Goal: Use online tool/utility: Utilize a website feature to perform a specific function

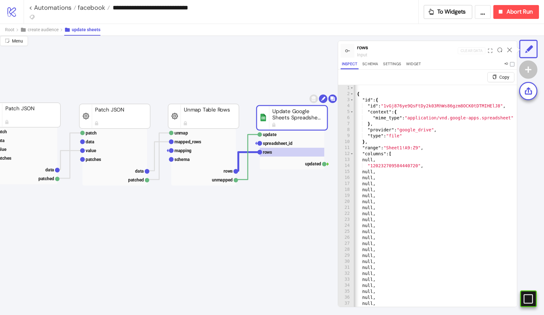
scroll to position [0, 3]
type textarea "**********"
drag, startPoint x: 502, startPoint y: 105, endPoint x: 386, endPoint y: 105, distance: 115.8
click at [386, 105] on div "[ { "id" : { "id" : "1vGj876ye9QsFtDy2k03RhWs86gzm8OCK0tDTMIHElJ8" , "context" …" at bounding box center [433, 209] width 166 height 249
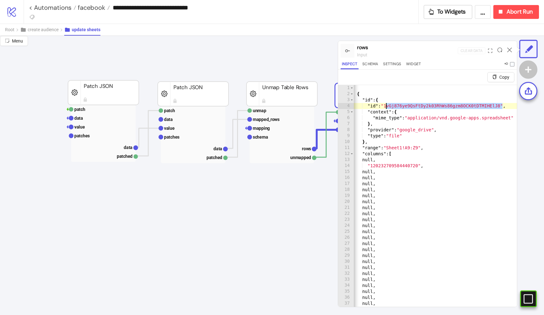
scroll to position [48, 60]
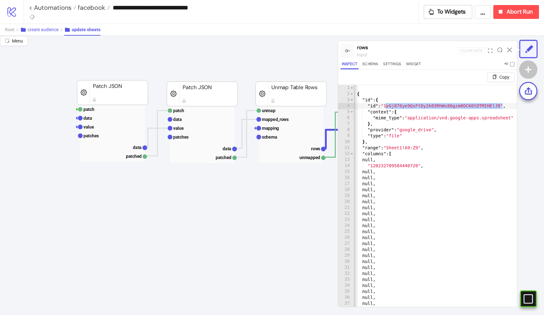
click at [47, 27] on span "create audience" at bounding box center [43, 29] width 31 height 5
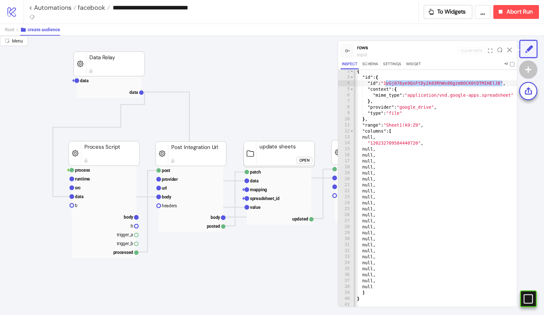
scroll to position [197, 0]
click at [10, 30] on span "Root" at bounding box center [9, 29] width 9 height 5
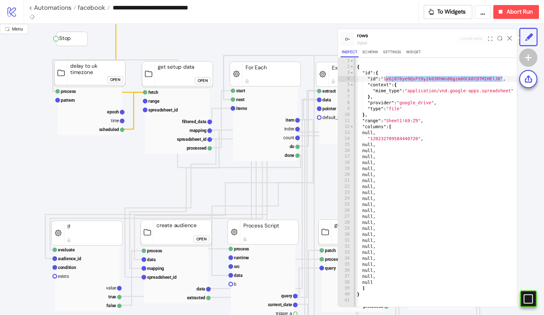
scroll to position [113, 17]
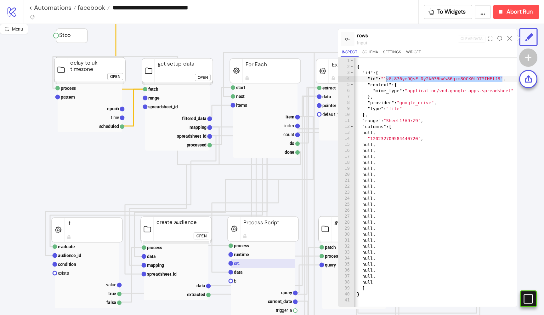
click at [243, 263] on rect at bounding box center [263, 263] width 64 height 9
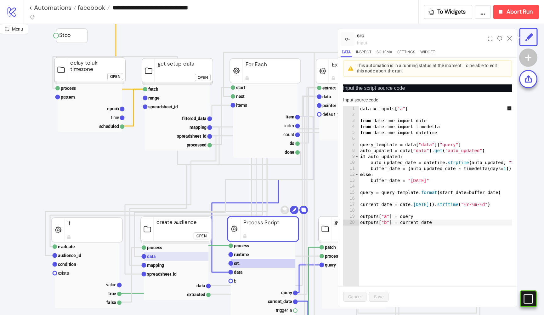
click at [178, 255] on rect at bounding box center [176, 256] width 64 height 9
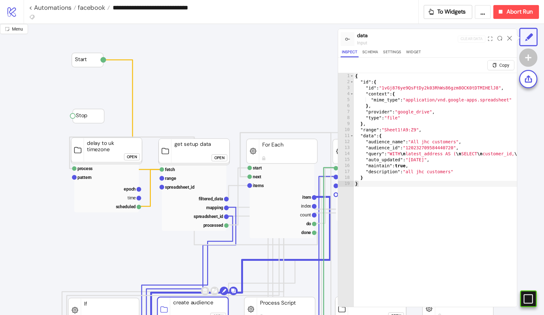
scroll to position [48, 0]
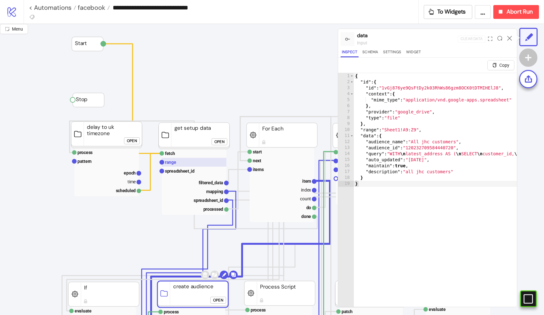
click at [188, 162] on rect at bounding box center [194, 162] width 64 height 9
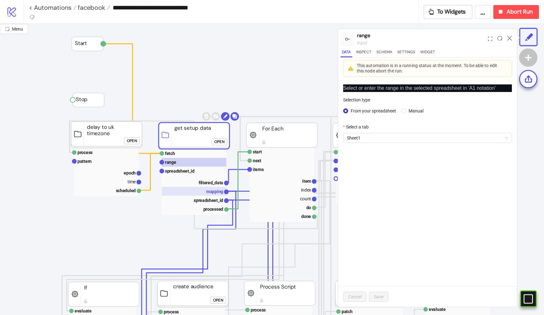
click at [209, 190] on text "mapping" at bounding box center [214, 191] width 17 height 5
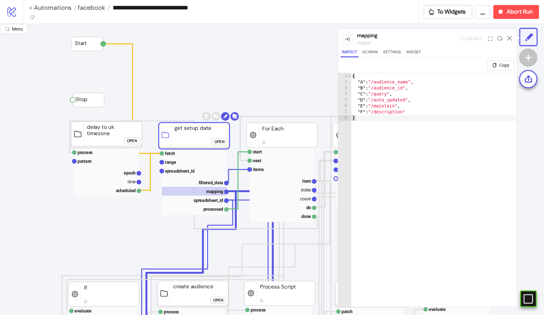
click button "Open"
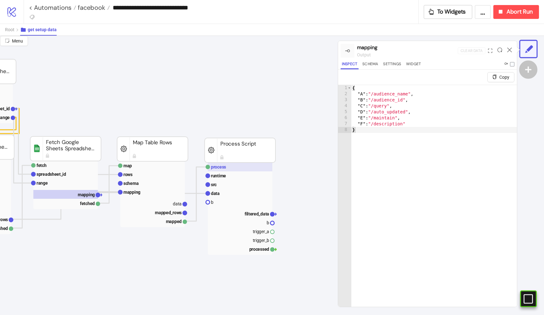
scroll to position [47, 220]
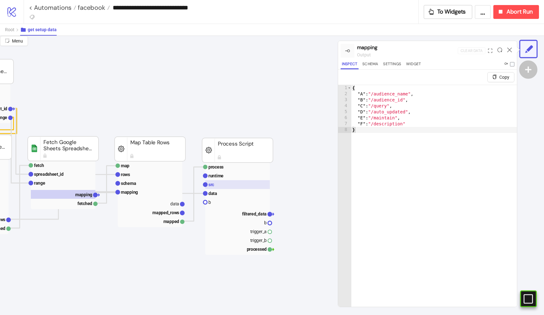
click at [213, 183] on text "src" at bounding box center [211, 184] width 6 height 5
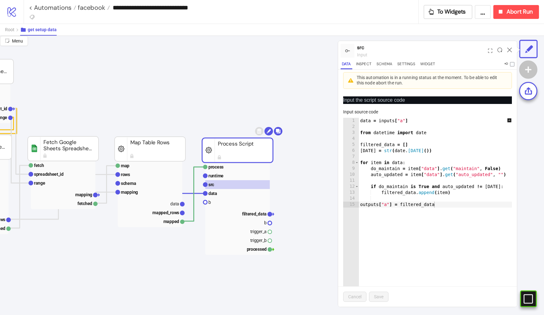
scroll to position [0, 0]
click at [219, 189] on rect at bounding box center [237, 193] width 64 height 9
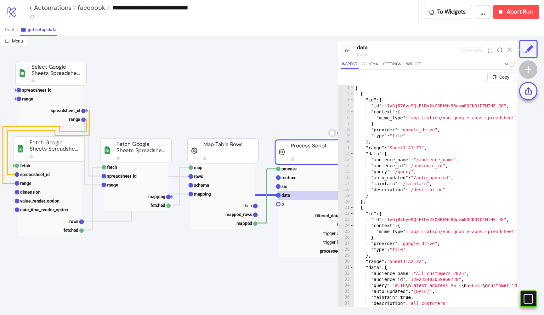
scroll to position [45, 132]
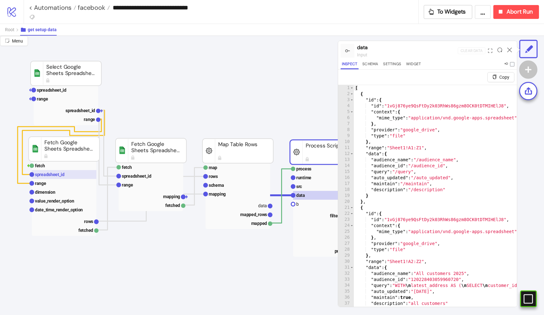
click at [54, 176] on text "spreadsheet_id" at bounding box center [50, 174] width 30 height 5
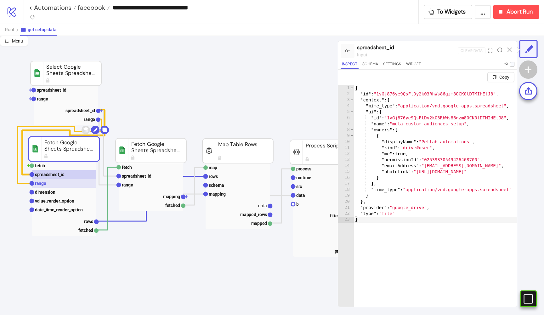
click at [66, 184] on rect at bounding box center [64, 183] width 64 height 9
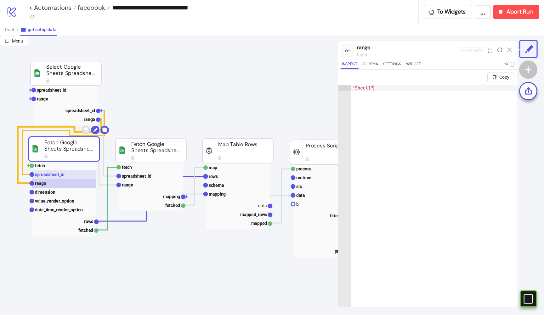
click at [64, 174] on text "spreadsheet_id" at bounding box center [50, 174] width 30 height 5
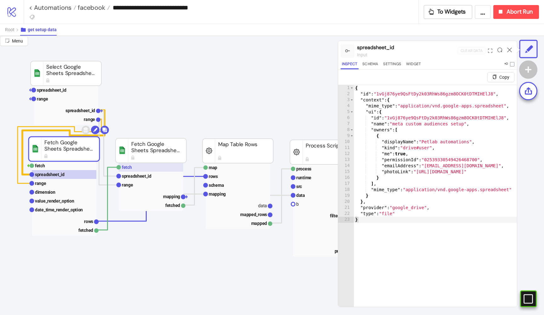
click at [142, 167] on rect at bounding box center [151, 167] width 64 height 9
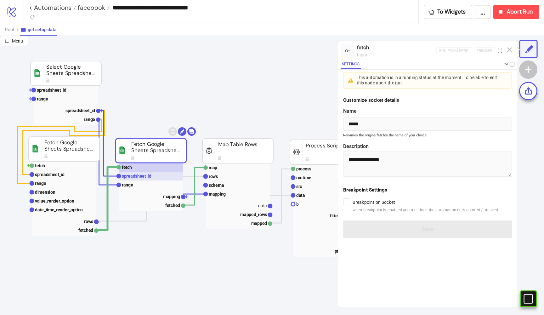
click at [145, 173] on text "spreadsheet_id" at bounding box center [137, 175] width 30 height 5
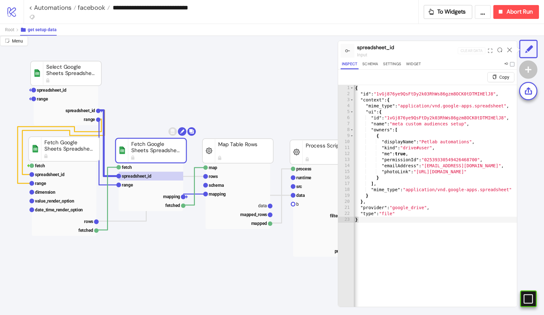
scroll to position [0, 0]
click at [223, 177] on rect at bounding box center [237, 176] width 64 height 9
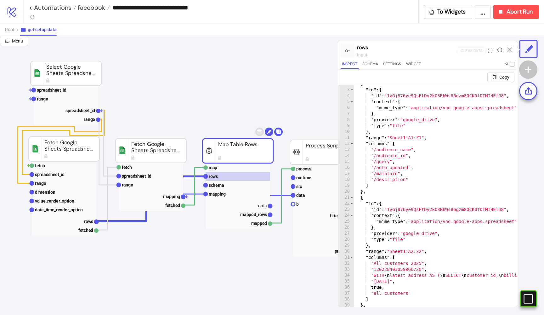
scroll to position [14, 0]
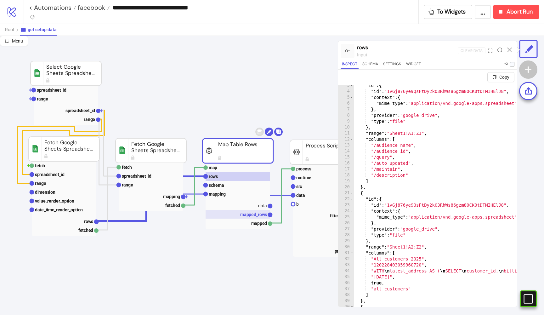
click at [258, 213] on text "mapped_rows" at bounding box center [253, 214] width 27 height 5
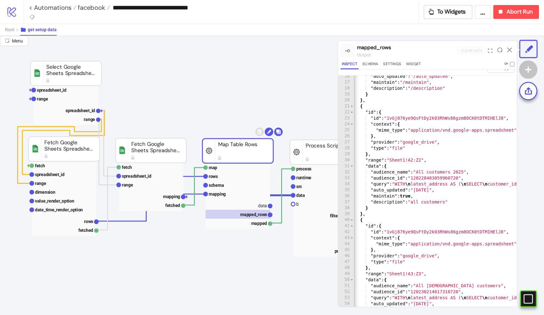
scroll to position [87, 0]
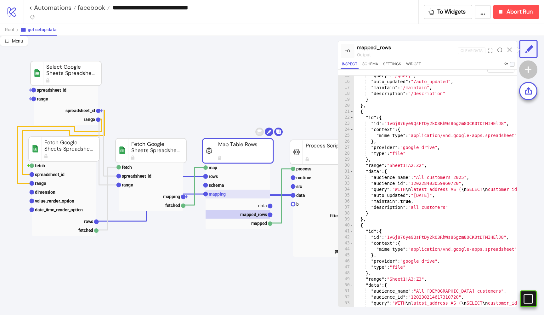
click at [230, 192] on rect at bounding box center [237, 193] width 64 height 9
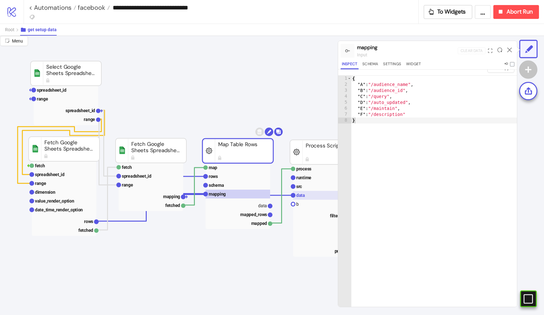
click at [306, 193] on rect at bounding box center [325, 195] width 64 height 9
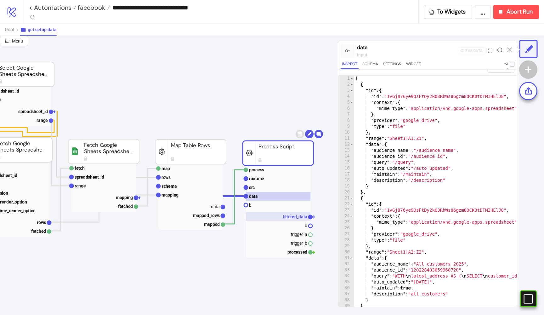
scroll to position [44, 180]
click at [287, 218] on text "filtered_data" at bounding box center [294, 216] width 25 height 5
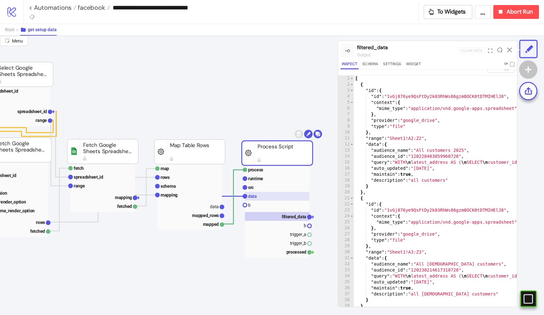
click at [265, 192] on rect at bounding box center [277, 196] width 64 height 9
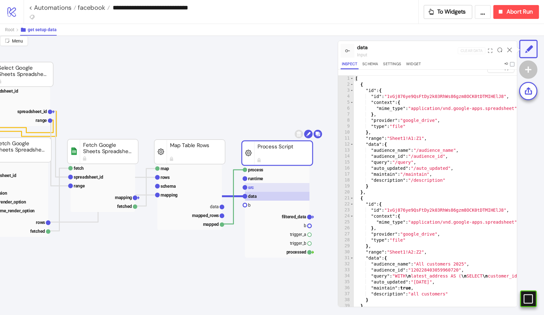
click at [261, 186] on rect at bounding box center [277, 187] width 64 height 9
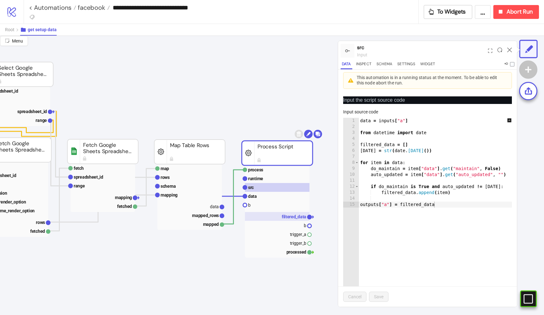
click at [288, 216] on text "filtered_data" at bounding box center [294, 216] width 25 height 5
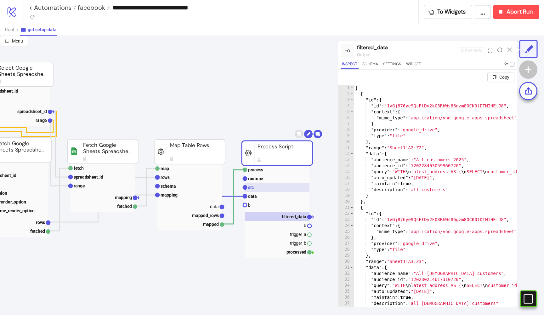
click at [261, 187] on rect at bounding box center [277, 187] width 64 height 9
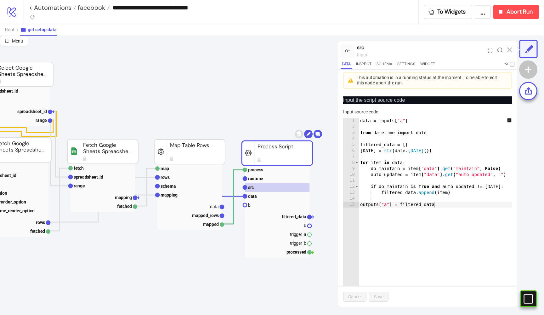
scroll to position [0, 0]
click at [7, 31] on span "Root" at bounding box center [9, 29] width 9 height 5
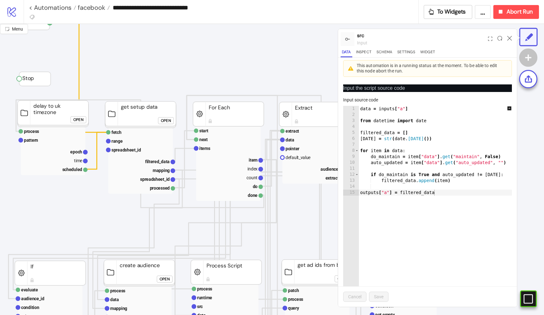
scroll to position [70, 65]
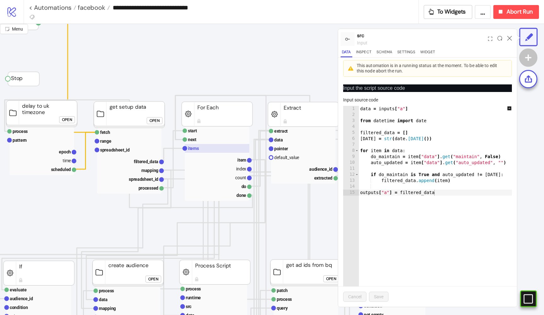
click at [189, 147] on text "items" at bounding box center [193, 148] width 11 height 5
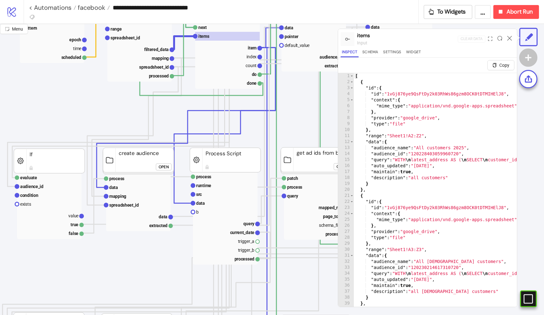
scroll to position [184, 34]
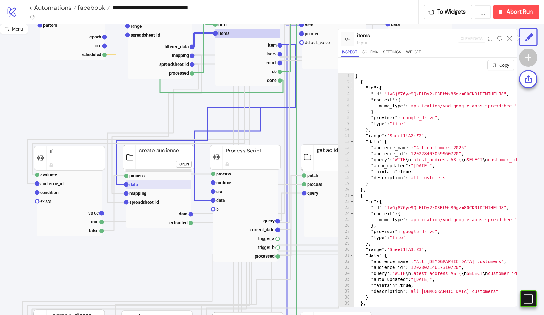
click at [140, 184] on rect at bounding box center [158, 184] width 64 height 9
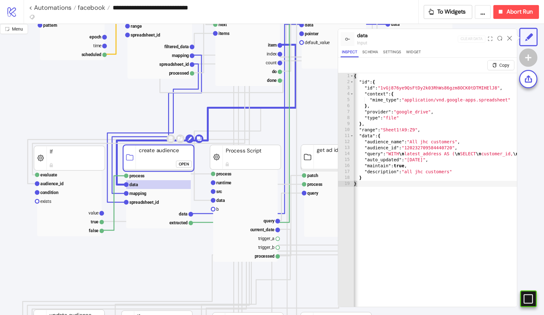
scroll to position [0, 0]
click at [221, 192] on text "src" at bounding box center [219, 191] width 6 height 5
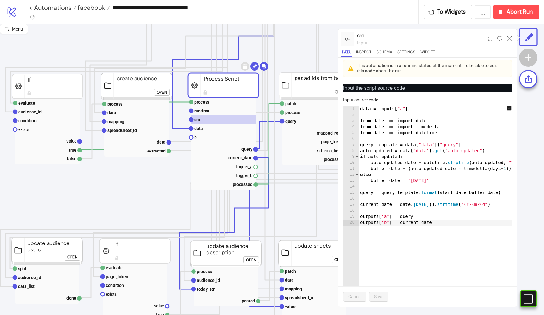
scroll to position [255, 61]
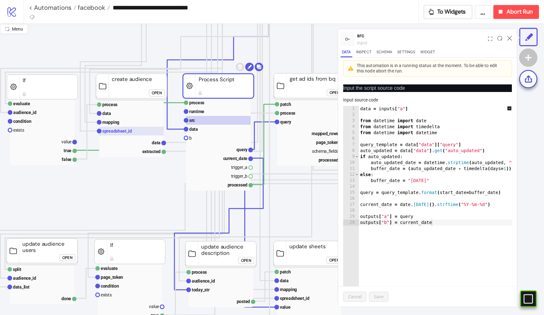
click at [126, 129] on text "spreadsheet_id" at bounding box center [117, 130] width 30 height 5
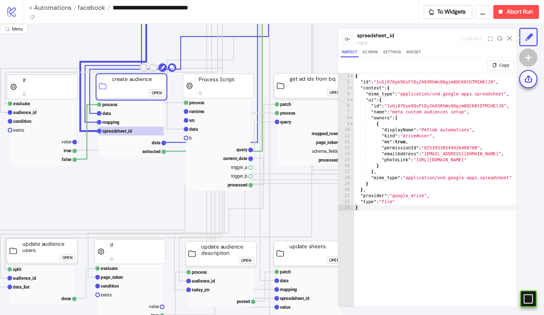
click div "Open"
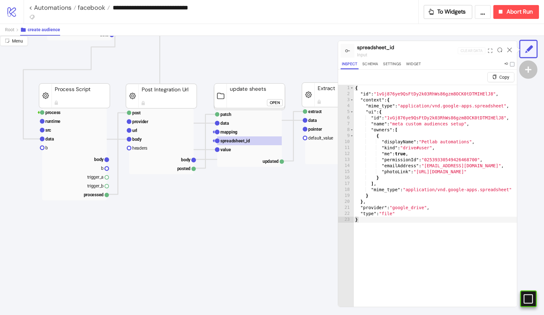
scroll to position [254, 25]
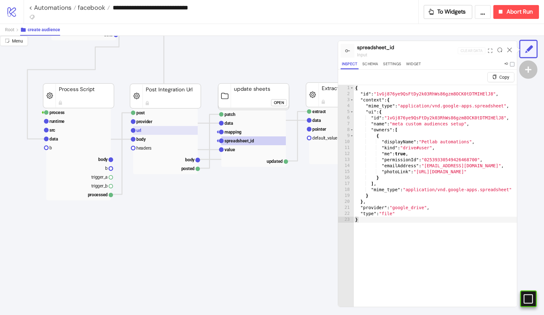
click at [148, 129] on rect at bounding box center [165, 130] width 64 height 9
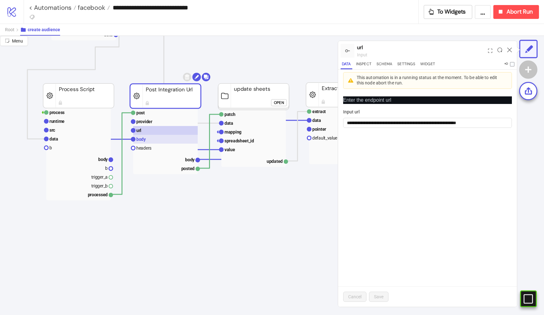
click at [145, 136] on rect at bounding box center [165, 139] width 64 height 9
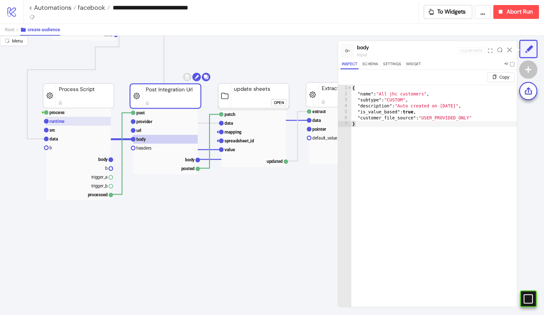
click at [66, 124] on rect at bounding box center [78, 121] width 64 height 9
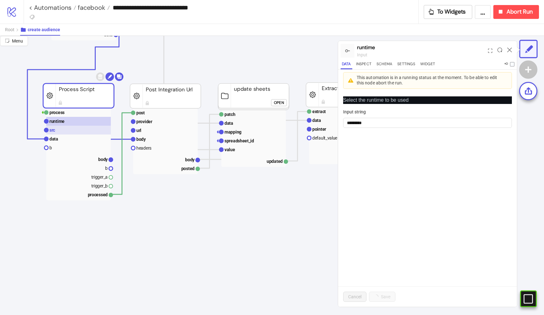
click at [65, 128] on rect at bounding box center [78, 130] width 64 height 9
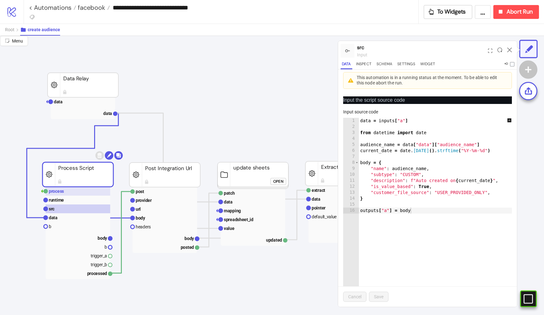
scroll to position [176, 27]
click at [104, 115] on text "data" at bounding box center [107, 113] width 9 height 5
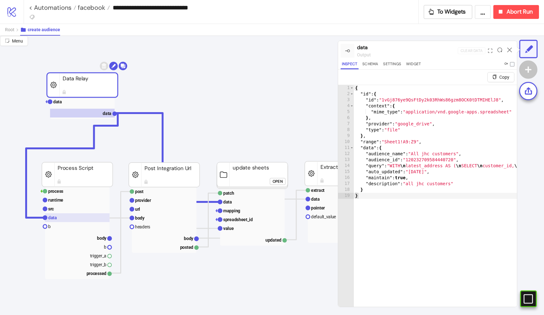
click at [69, 217] on rect at bounding box center [77, 217] width 64 height 9
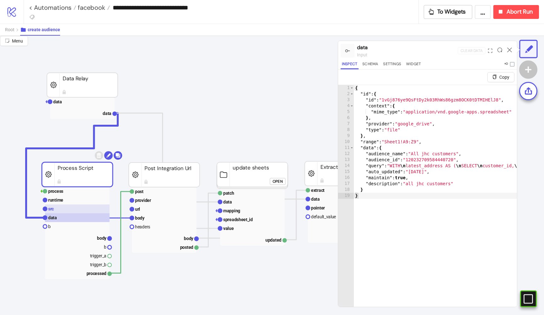
click at [75, 211] on rect at bounding box center [77, 208] width 64 height 9
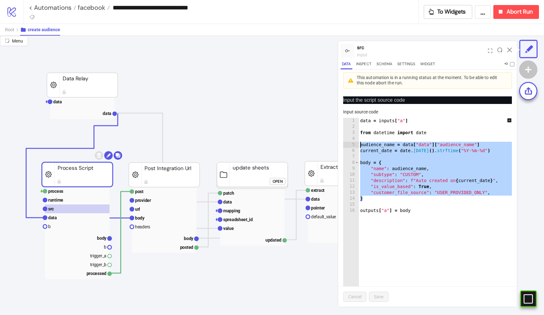
drag, startPoint x: 375, startPoint y: 196, endPoint x: 350, endPoint y: 142, distance: 59.4
click at [350, 142] on div "* 1 2 3 4 5 6 7 8 9 10 11 12 13 14 15 16 data = inputs [ "a" ] from datetime im…" at bounding box center [427, 215] width 169 height 194
type textarea "**********"
click at [147, 209] on rect at bounding box center [164, 208] width 64 height 9
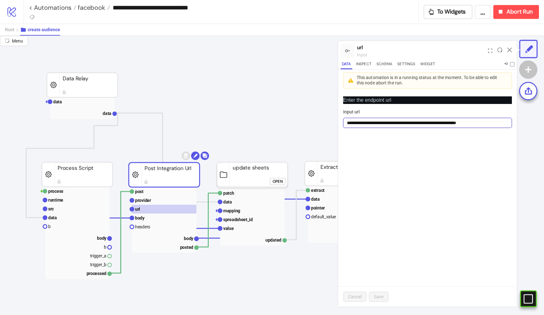
click at [394, 120] on input "**********" at bounding box center [427, 123] width 169 height 10
click at [162, 217] on rect at bounding box center [164, 217] width 64 height 9
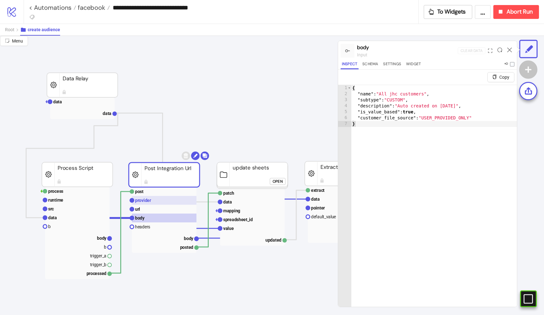
click at [153, 200] on rect at bounding box center [164, 200] width 64 height 9
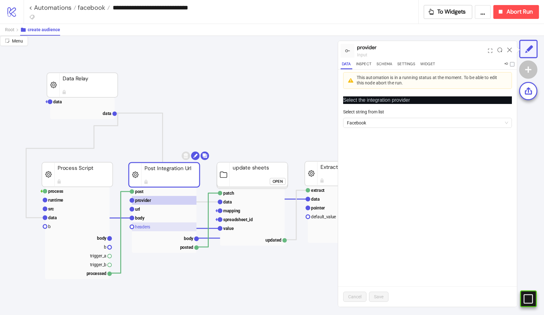
click at [148, 224] on text "headers" at bounding box center [142, 226] width 15 height 5
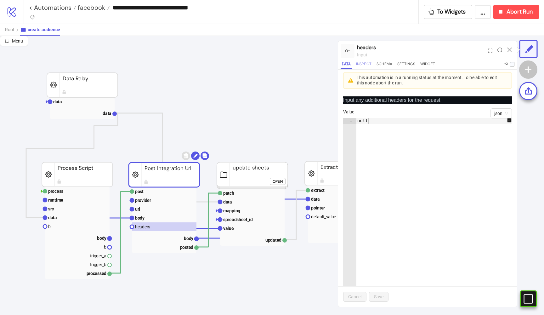
click at [368, 62] on button "Inspect" at bounding box center [364, 65] width 18 height 8
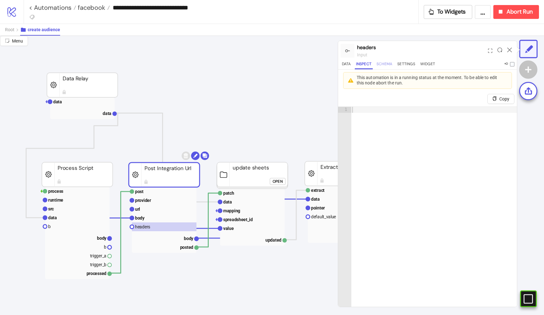
click at [386, 62] on button "Schema" at bounding box center [384, 65] width 18 height 8
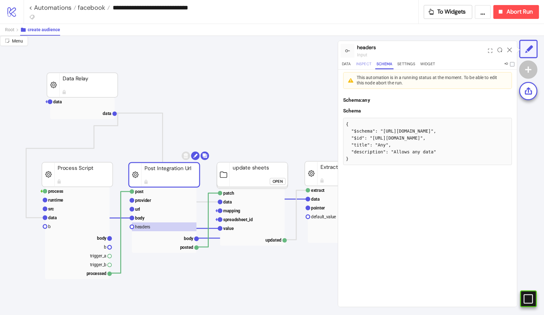
click at [355, 64] on button "Inspect" at bounding box center [364, 65] width 18 height 8
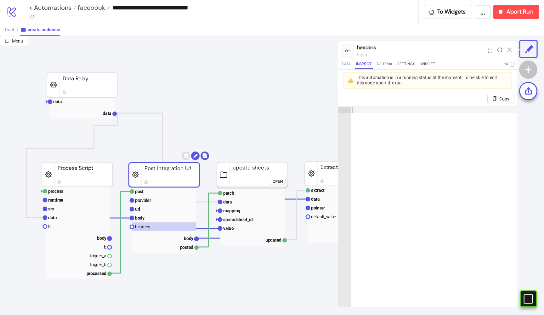
click at [344, 65] on button "Data" at bounding box center [346, 65] width 12 height 8
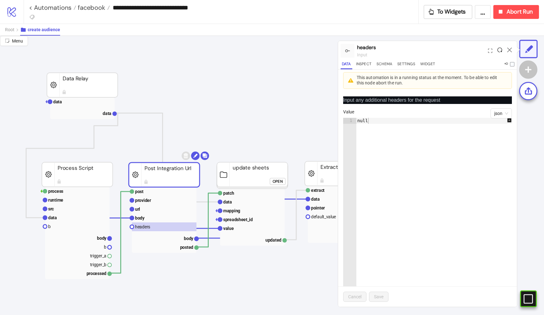
click at [498, 50] on icon at bounding box center [499, 50] width 5 height 5
click at [165, 216] on rect at bounding box center [164, 217] width 64 height 9
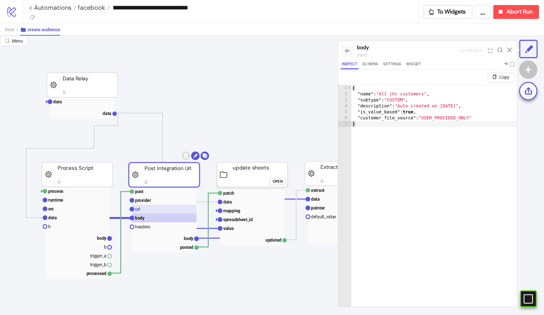
click at [165, 207] on rect at bounding box center [164, 208] width 64 height 9
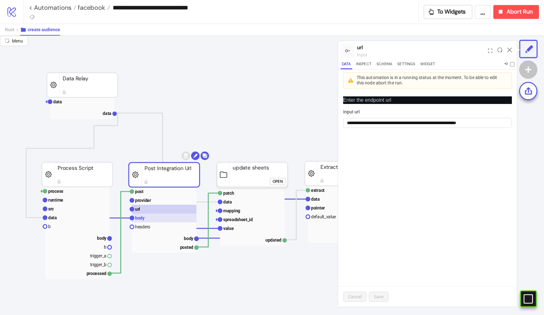
click at [160, 216] on rect at bounding box center [164, 217] width 64 height 9
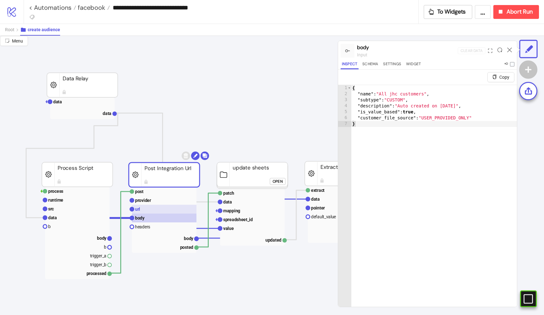
click at [163, 210] on rect at bounding box center [164, 208] width 64 height 9
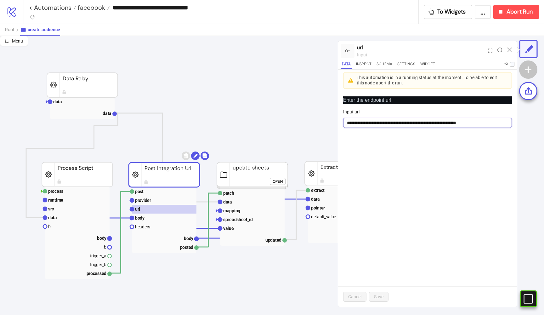
click at [422, 125] on input "**********" at bounding box center [427, 123] width 169 height 10
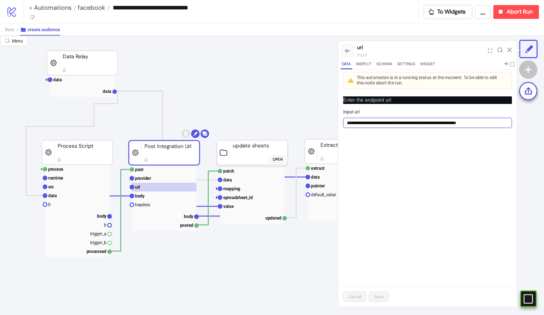
scroll to position [212, 27]
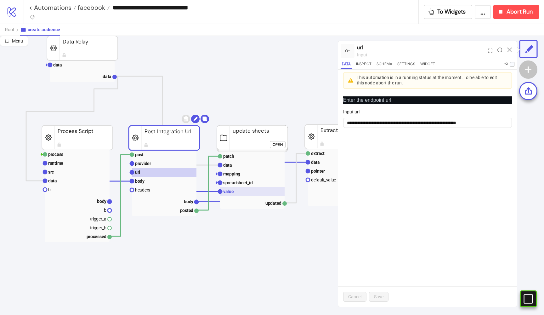
click at [236, 192] on rect at bounding box center [252, 191] width 64 height 9
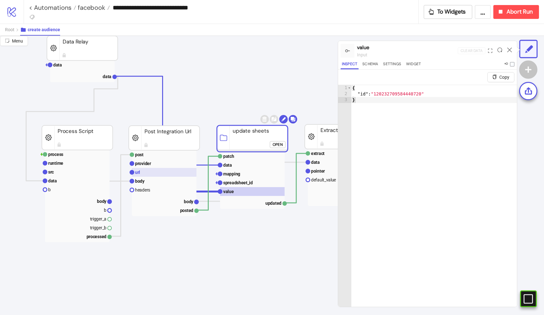
click at [150, 170] on rect at bounding box center [164, 172] width 64 height 9
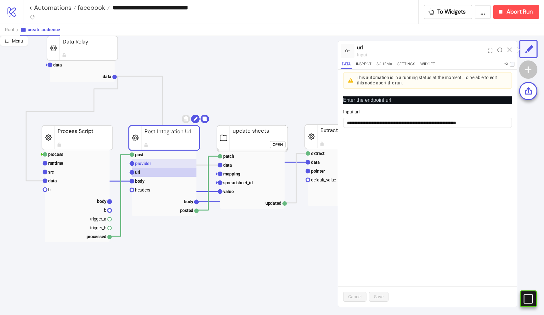
click at [149, 161] on text "provider" at bounding box center [143, 163] width 16 height 5
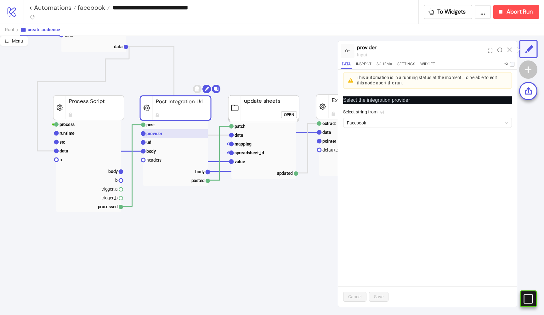
scroll to position [245, 15]
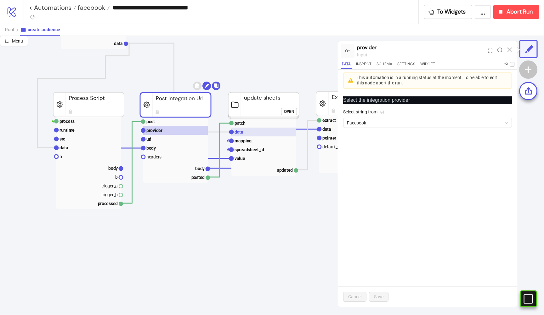
click at [243, 132] on rect at bounding box center [263, 131] width 64 height 9
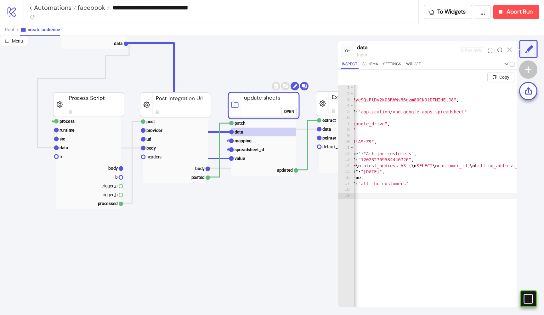
scroll to position [0, 0]
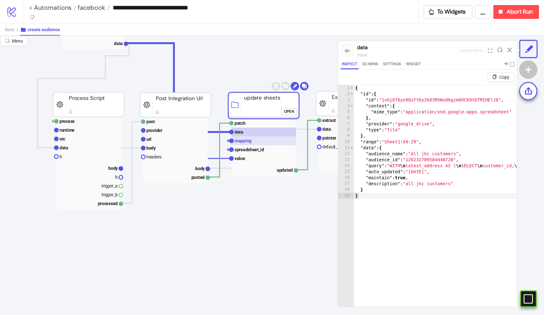
click at [263, 140] on rect at bounding box center [263, 140] width 64 height 9
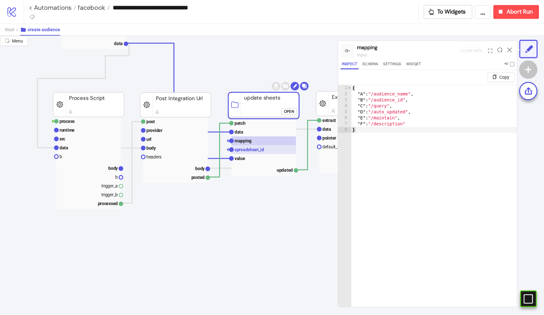
click at [260, 151] on text "spreadsheet_id" at bounding box center [249, 149] width 30 height 5
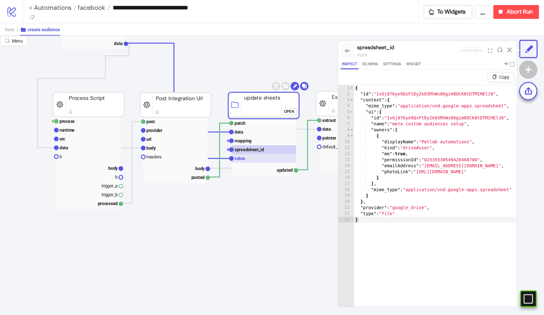
click at [251, 156] on rect at bounding box center [263, 158] width 64 height 9
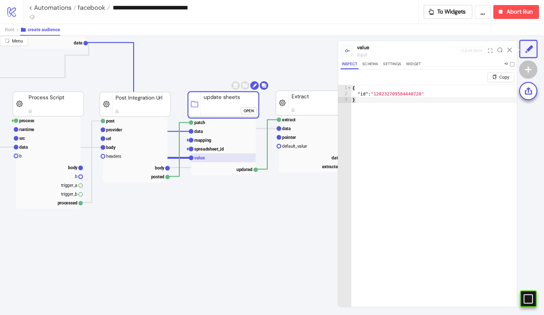
scroll to position [246, 73]
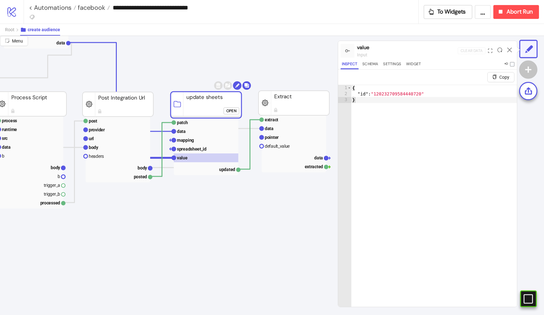
click div "Open"
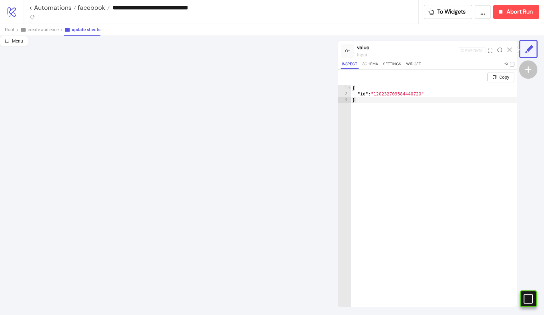
scroll to position [333, 107]
click at [46, 27] on button "create audience" at bounding box center [42, 30] width 44 height 12
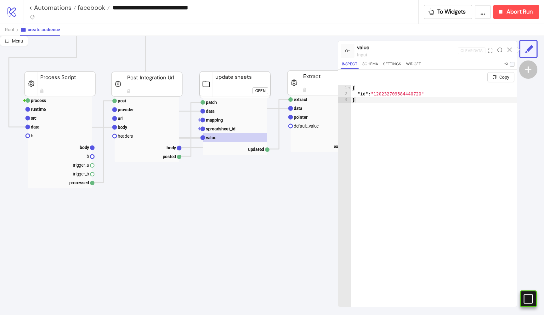
scroll to position [266, 72]
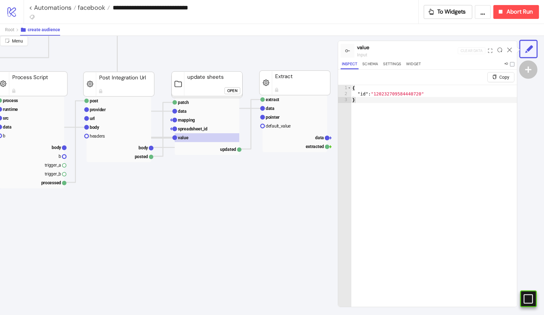
click at [235, 93] on div "Open" at bounding box center [232, 90] width 10 height 7
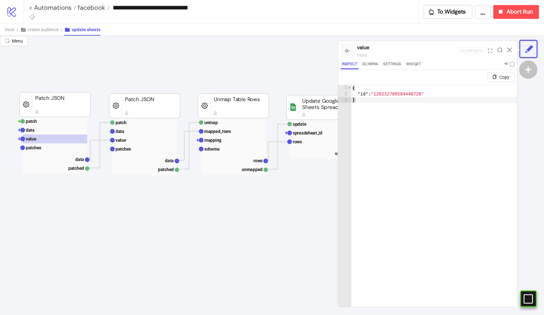
scroll to position [36, 134]
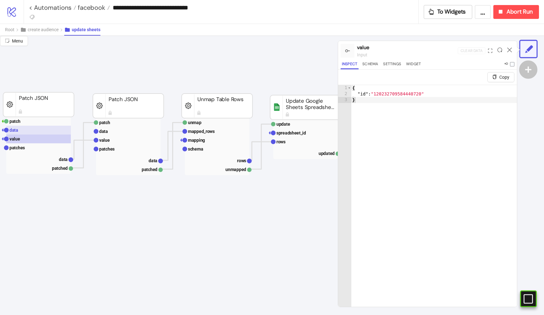
click at [54, 128] on rect at bounding box center [38, 130] width 64 height 9
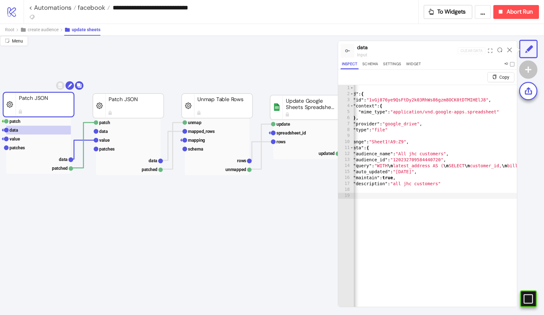
scroll to position [0, 0]
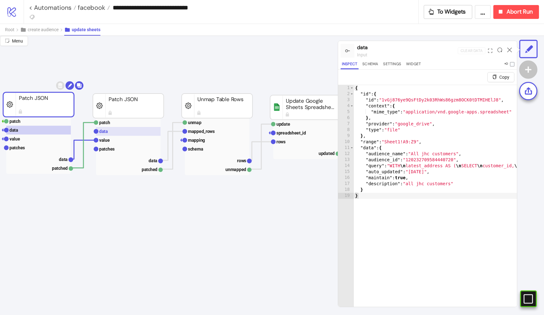
click at [109, 135] on rect at bounding box center [128, 131] width 64 height 9
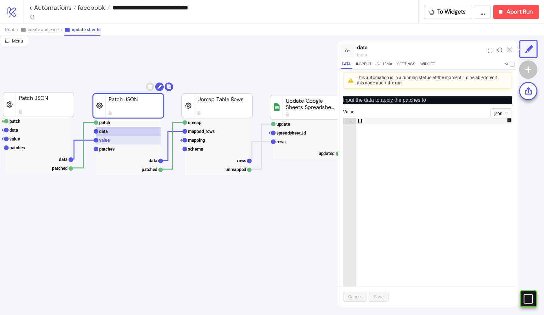
click at [107, 141] on text "value" at bounding box center [104, 139] width 11 height 5
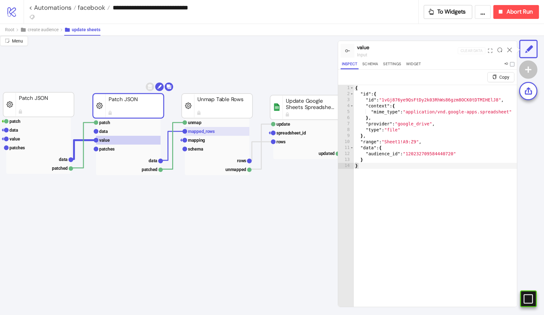
click at [205, 133] on text "mapped_rows" at bounding box center [201, 131] width 27 height 5
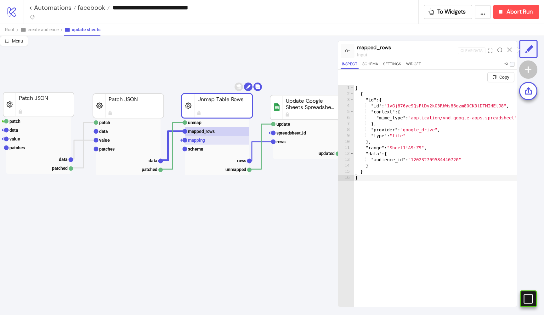
click at [204, 140] on text "mapping" at bounding box center [196, 139] width 17 height 5
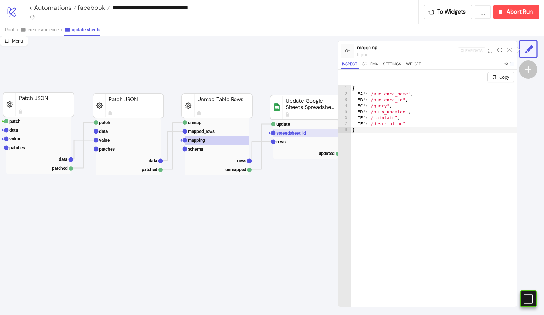
click at [289, 136] on rect at bounding box center [305, 132] width 64 height 9
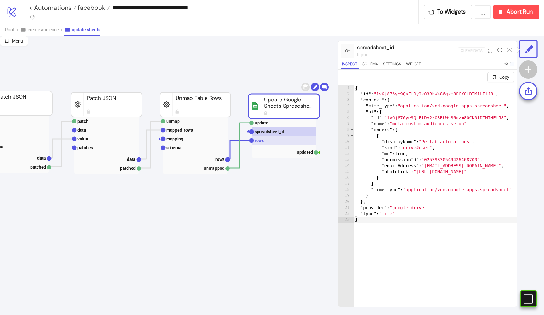
scroll to position [37, 157]
click at [286, 142] on rect at bounding box center [281, 140] width 64 height 9
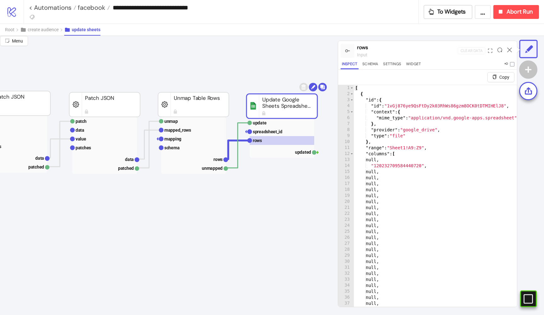
scroll to position [0, 0]
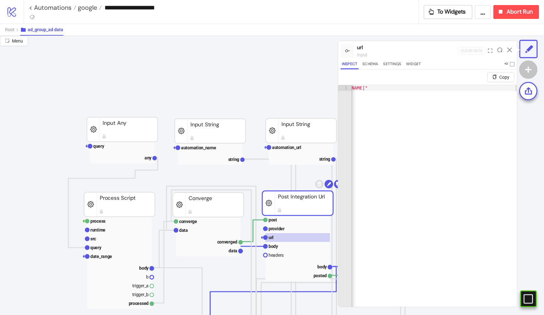
scroll to position [58, 99]
